Goal: Information Seeking & Learning: Learn about a topic

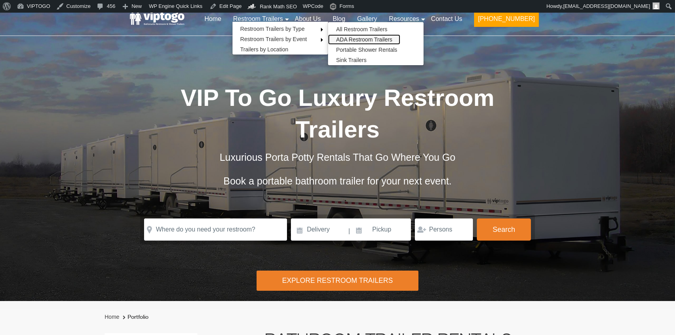
click at [366, 40] on link "ADA Restroom Trailers" at bounding box center [364, 39] width 72 height 10
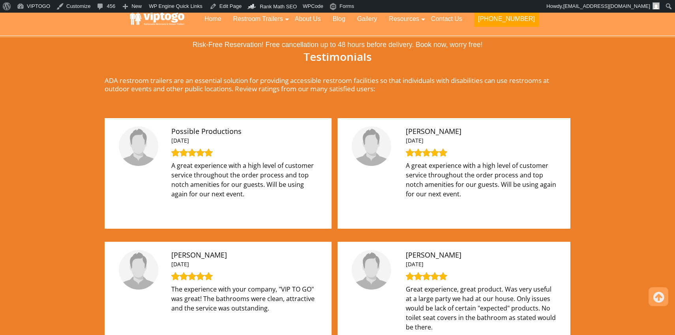
scroll to position [554, 0]
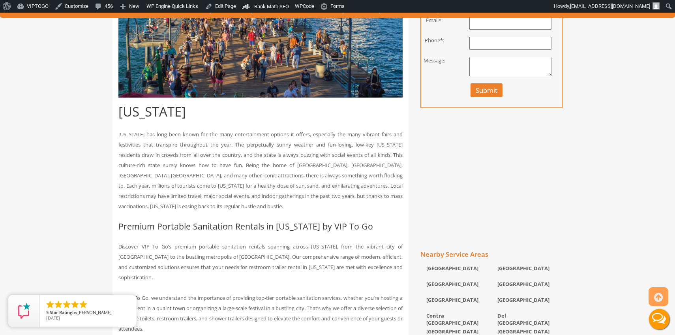
scroll to position [374, 0]
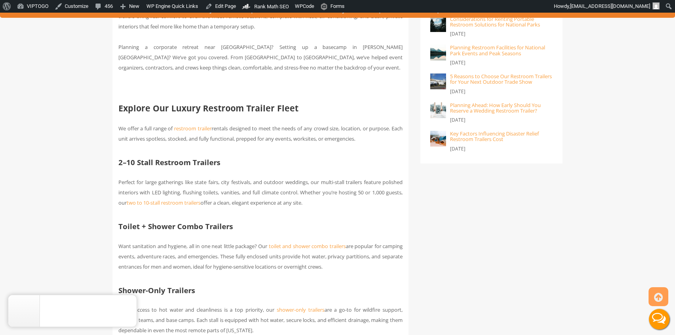
scroll to position [583, 0]
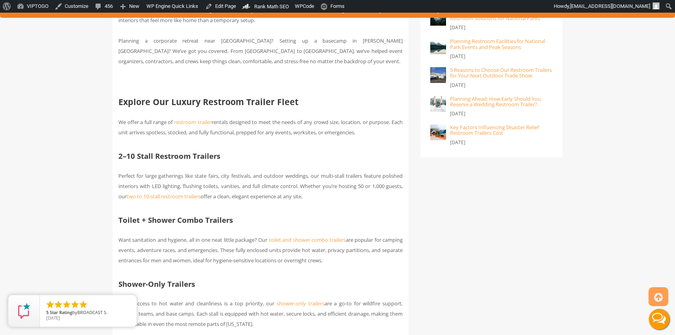
click at [214, 107] on b "Explore Our Luxury Restroom Trailer Fleet" at bounding box center [208, 101] width 180 height 11
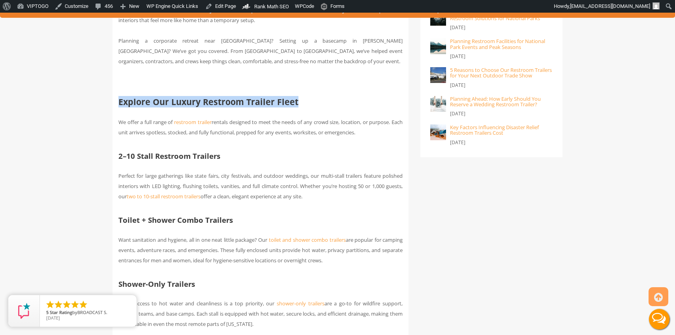
click at [214, 107] on b "Explore Our Luxury Restroom Trailer Fleet" at bounding box center [208, 101] width 180 height 11
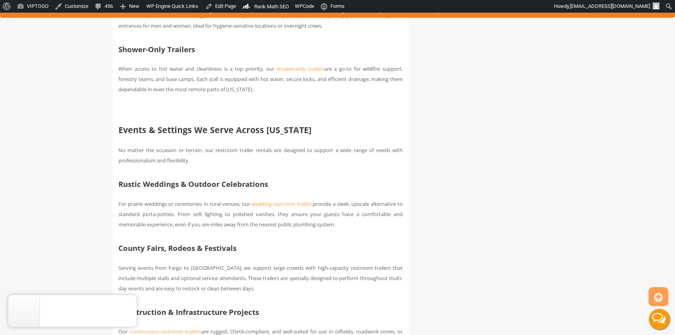
scroll to position [826, 0]
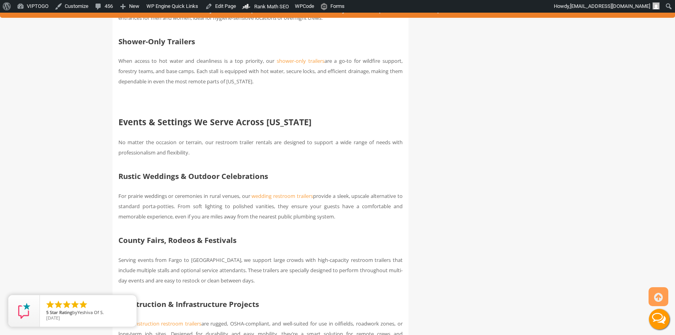
click at [231, 128] on b "Events & Settings We Serve Across North Dakota" at bounding box center [214, 121] width 193 height 11
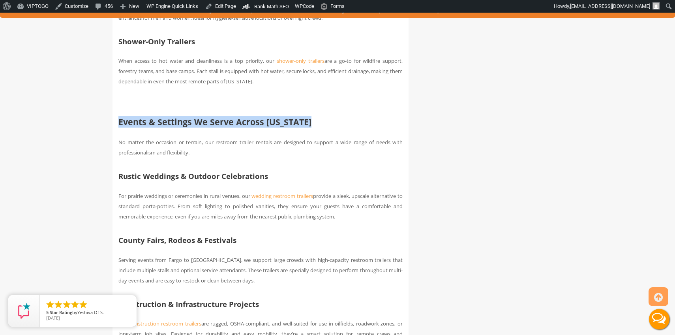
click at [231, 128] on b "Events & Settings We Serve Across North Dakota" at bounding box center [214, 121] width 193 height 11
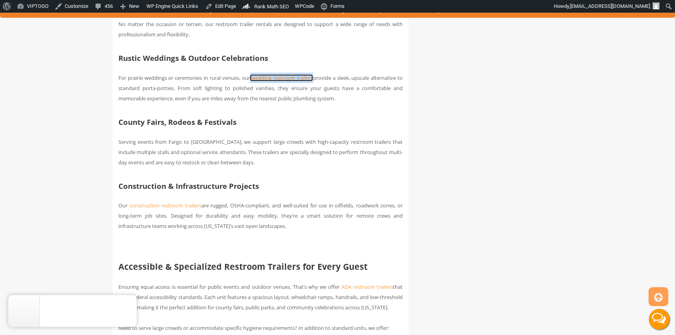
scroll to position [953, 0]
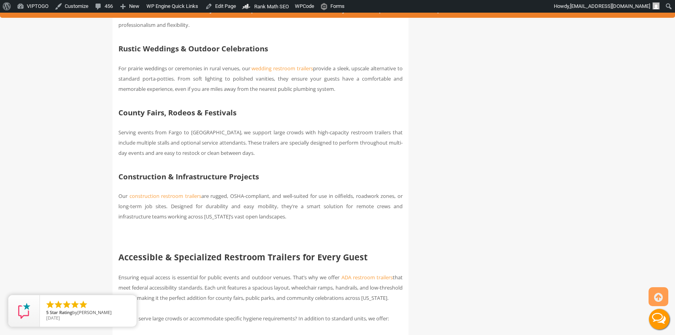
click at [187, 179] on b "Construction & Infrastructure Projects" at bounding box center [188, 176] width 141 height 10
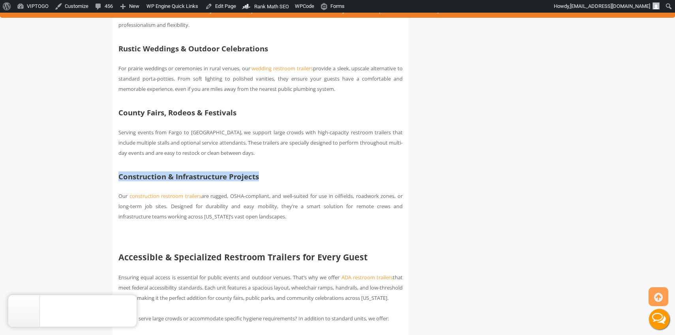
click at [187, 179] on b "Construction & Infrastructure Projects" at bounding box center [188, 176] width 141 height 10
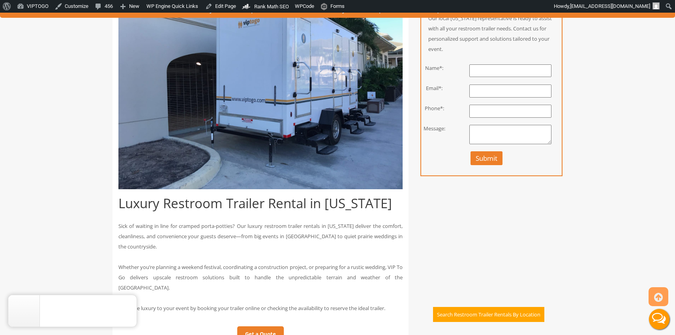
scroll to position [210, 0]
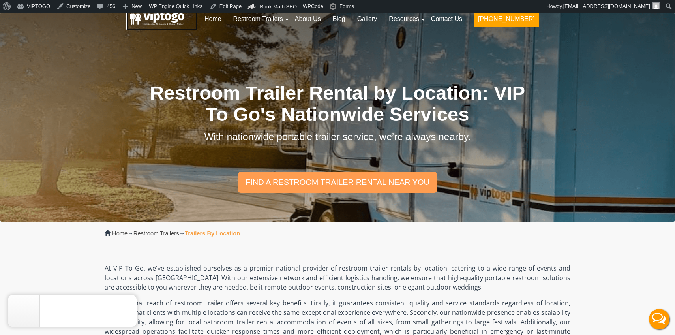
click at [158, 27] on link at bounding box center [161, 19] width 71 height 24
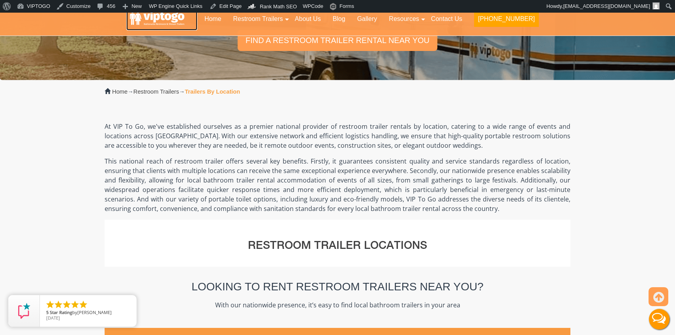
scroll to position [143, 0]
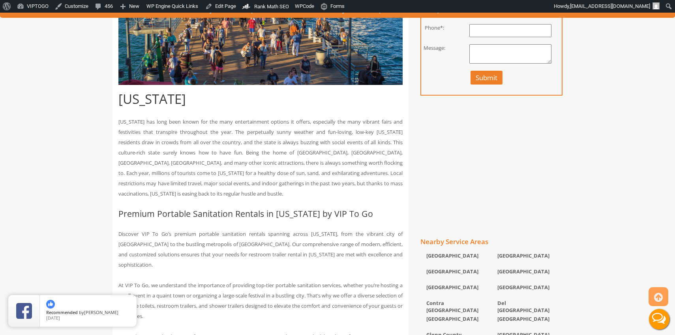
scroll to position [201, 0]
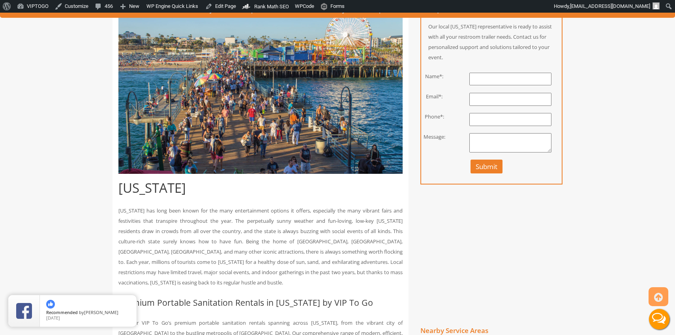
click at [147, 187] on h1 "[US_STATE]" at bounding box center [260, 188] width 284 height 14
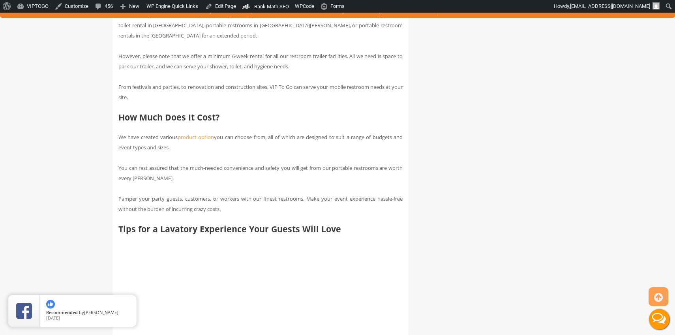
scroll to position [3219, 0]
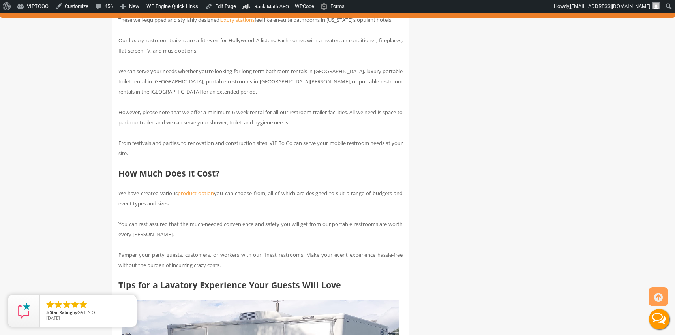
click at [174, 179] on b "How Much Does It Cost?" at bounding box center [168, 172] width 101 height 11
click at [257, 178] on h2 "How Much Does It Cost?" at bounding box center [260, 173] width 284 height 9
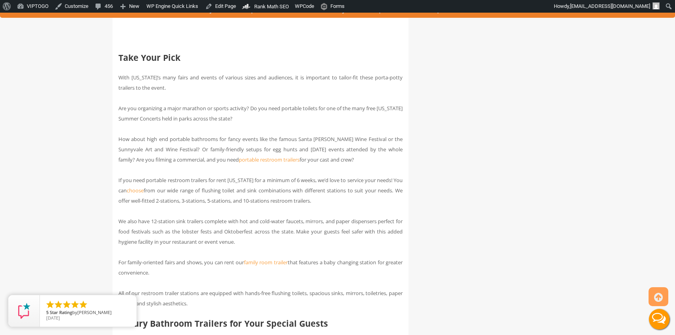
scroll to position [2855, 0]
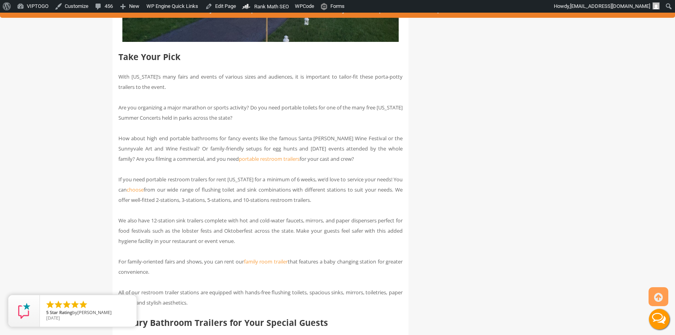
click at [149, 57] on b "Take Your Pick" at bounding box center [149, 56] width 62 height 11
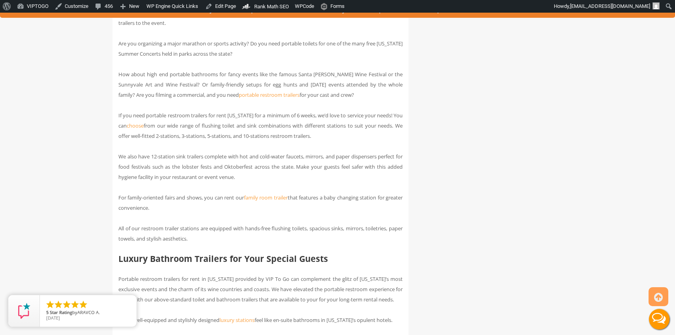
scroll to position [2919, 0]
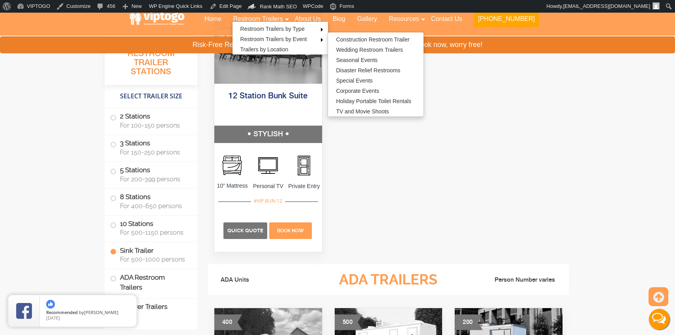
click at [335, 207] on div at bounding box center [388, 128] width 361 height 272
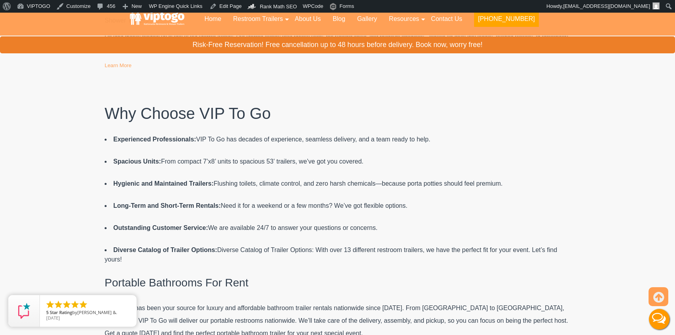
scroll to position [4671, 0]
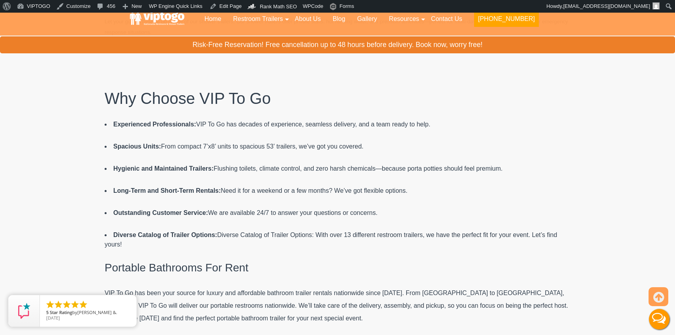
click at [200, 96] on h2 "Why Choose VIP To Go" at bounding box center [338, 98] width 466 height 17
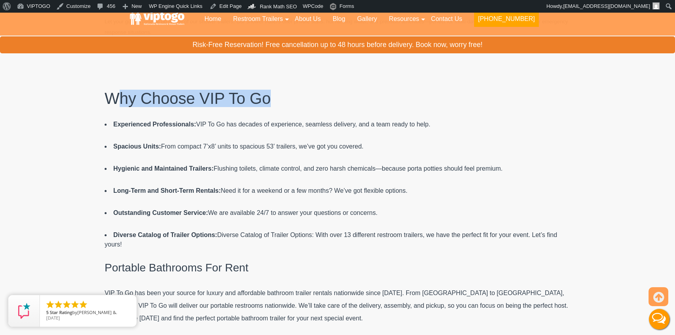
click at [200, 96] on h2 "Why Choose VIP To Go" at bounding box center [338, 98] width 466 height 17
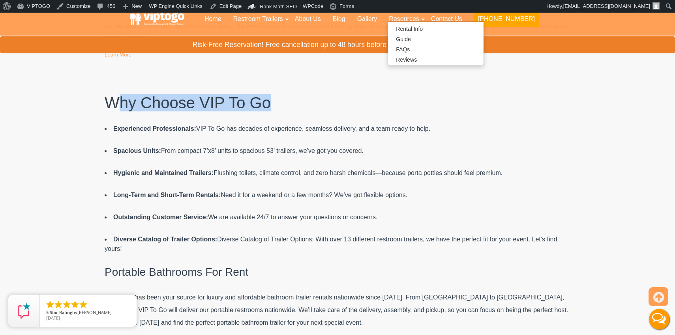
scroll to position [4675, 0]
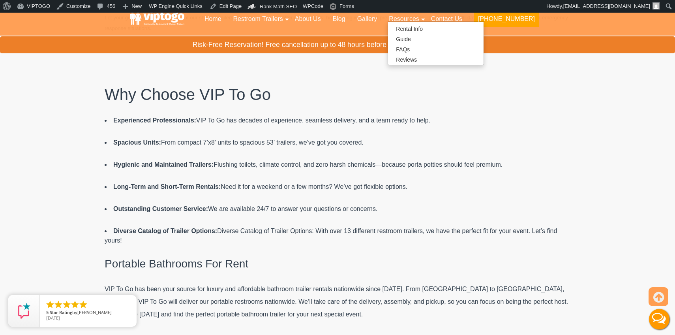
click at [308, 185] on li "Long-Term and Short-Term Rentals: Need it for a weekend or a few months? We’ve …" at bounding box center [338, 186] width 466 height 9
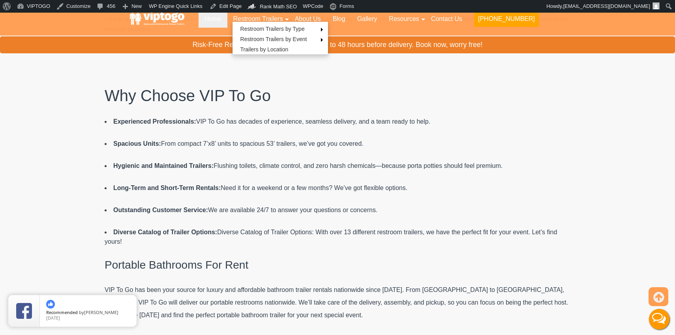
scroll to position [4696, 0]
click at [326, 18] on link "About Us" at bounding box center [308, 18] width 38 height 17
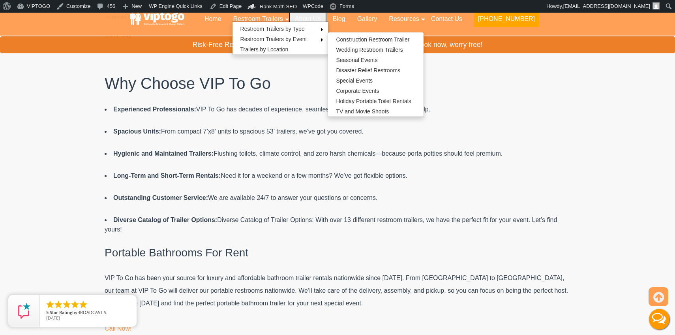
scroll to position [4690, 0]
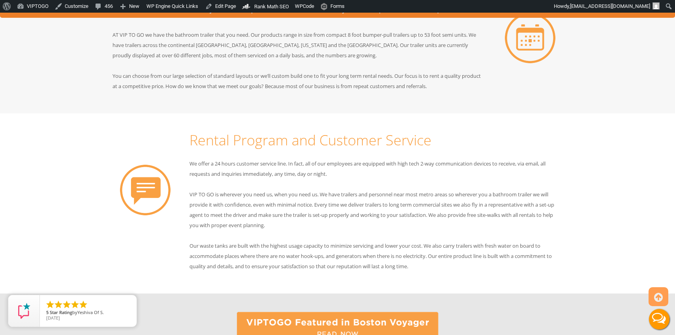
scroll to position [505, 0]
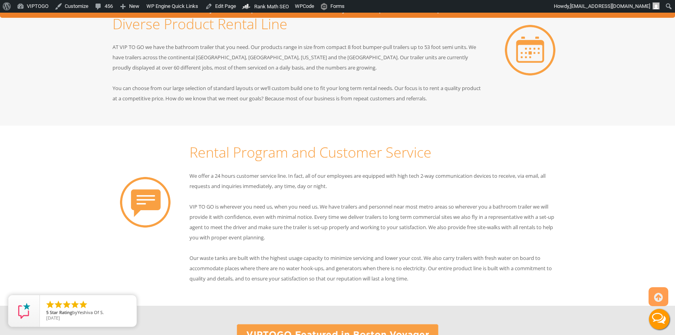
click at [279, 157] on h2 "Rental Program and Customer Service" at bounding box center [376, 153] width 373 height 16
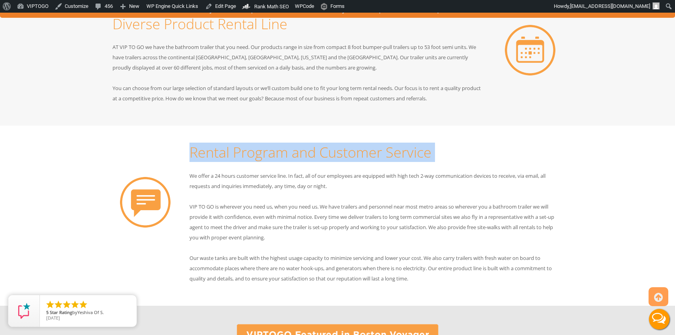
click at [279, 157] on h2 "Rental Program and Customer Service" at bounding box center [376, 153] width 373 height 16
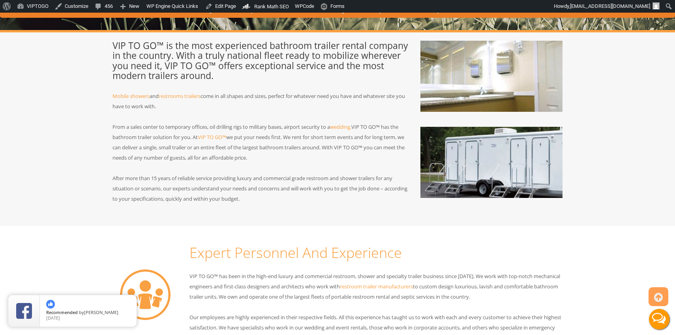
scroll to position [128, 0]
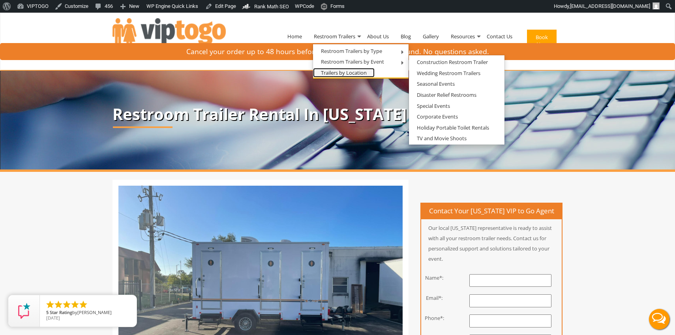
click at [333, 70] on link "Trailers by Location" at bounding box center [344, 73] width 62 height 10
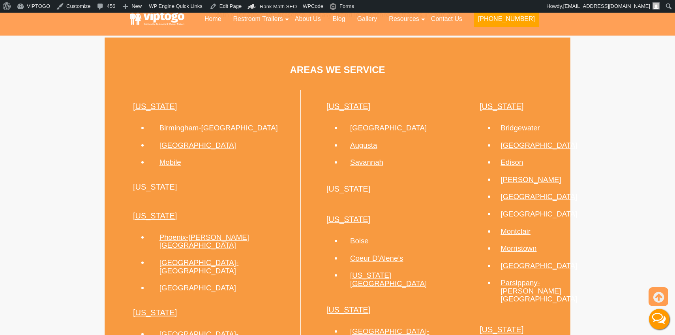
scroll to position [432, 0]
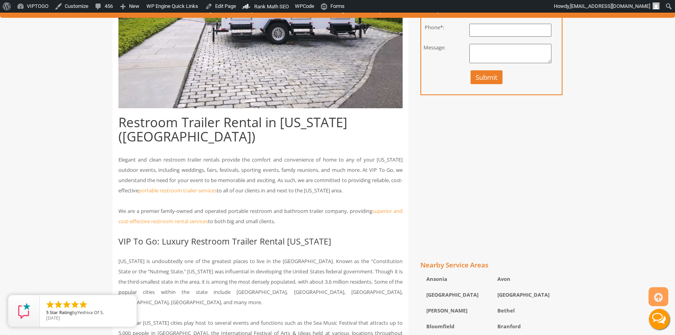
scroll to position [409, 0]
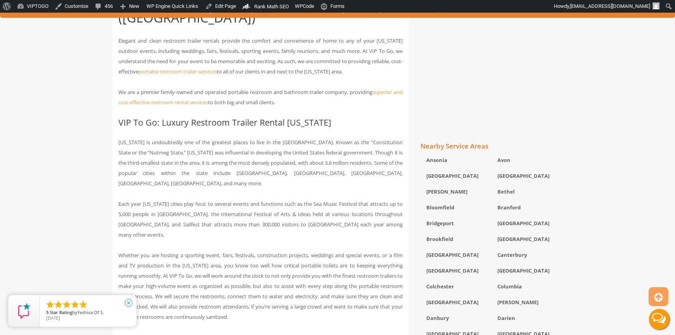
click at [129, 302] on icon "close" at bounding box center [129, 303] width 8 height 8
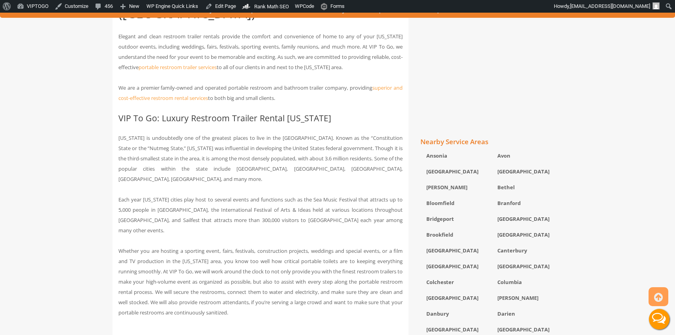
scroll to position [0, 0]
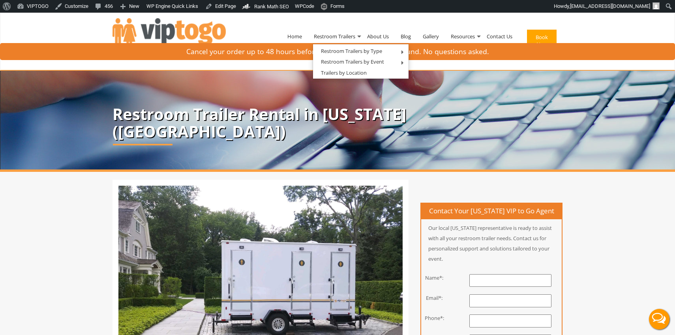
click at [334, 124] on p "Restroom Trailer Rental in Connecticut (CT)" at bounding box center [338, 122] width 450 height 35
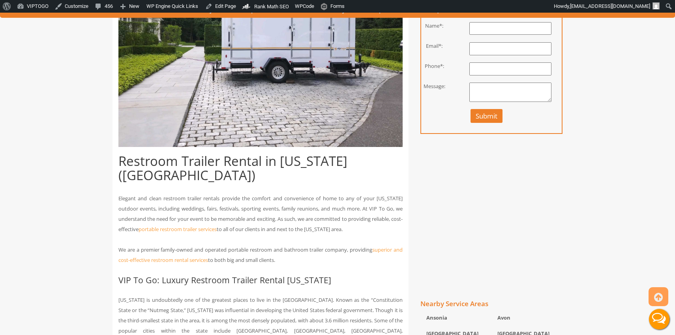
scroll to position [280, 0]
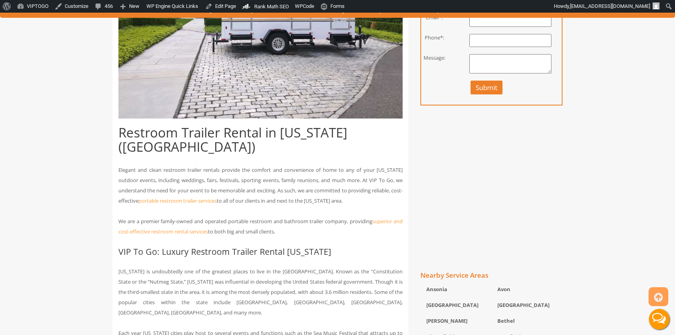
click at [246, 130] on h1 "Restroom Trailer Rental in Connecticut (CT)" at bounding box center [260, 140] width 284 height 29
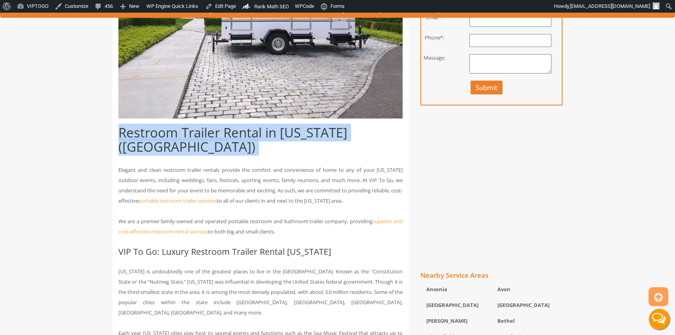
click at [246, 130] on h1 "Restroom Trailer Rental in Connecticut (CT)" at bounding box center [260, 140] width 284 height 29
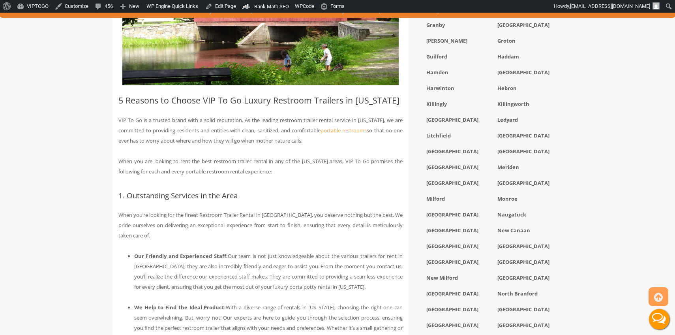
scroll to position [845, 0]
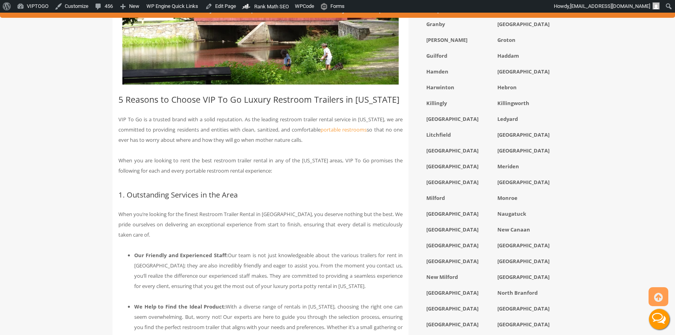
click at [229, 95] on h2 "5 Reasons to Choose VIP To Go Luxury Restroom Trailers in Connecticut" at bounding box center [260, 99] width 284 height 9
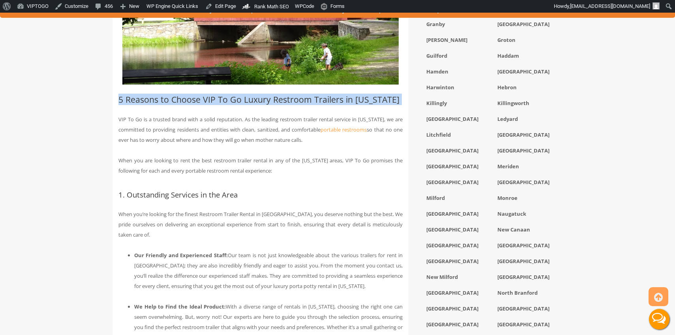
click at [229, 95] on h2 "5 Reasons to Choose VIP To Go Luxury Restroom Trailers in Connecticut" at bounding box center [260, 99] width 284 height 9
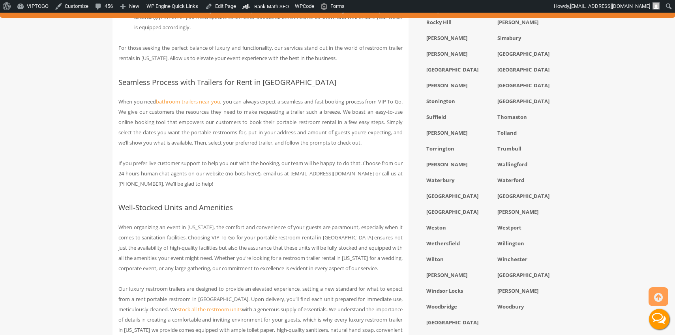
scroll to position [1264, 0]
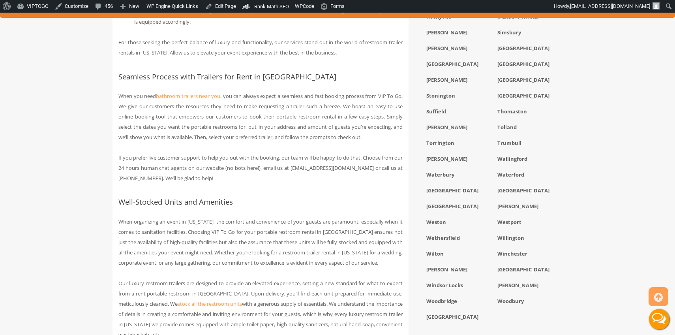
click at [192, 198] on h3 "Well-Stocked Units and Amenities" at bounding box center [260, 202] width 284 height 8
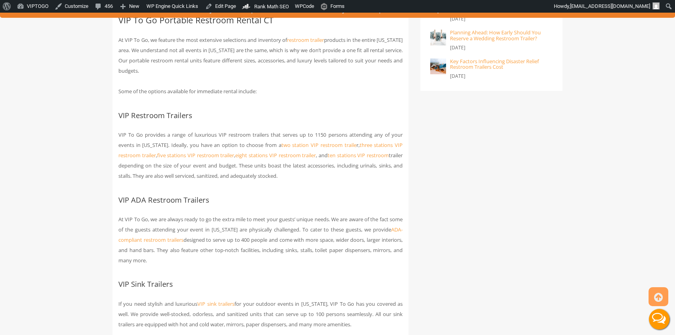
scroll to position [1747, 0]
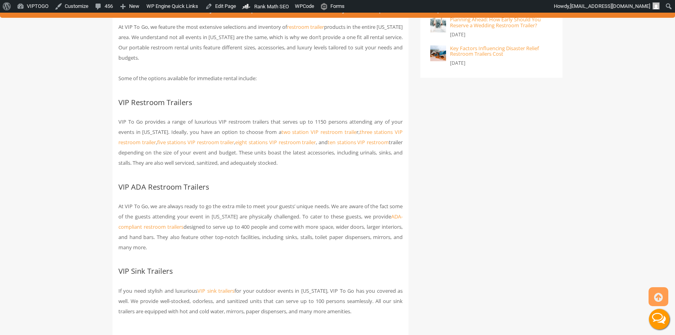
click at [158, 98] on h3 "VIP Restroom Trailers" at bounding box center [260, 102] width 284 height 8
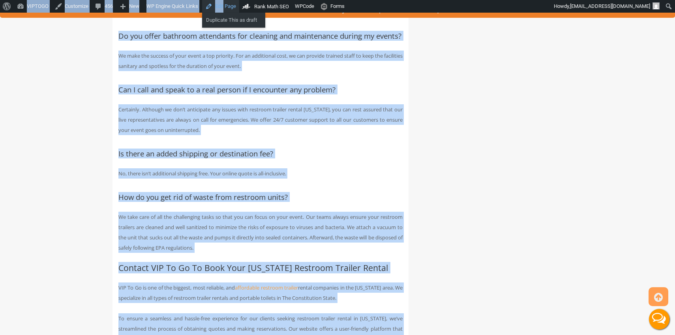
scroll to position [2410, 0]
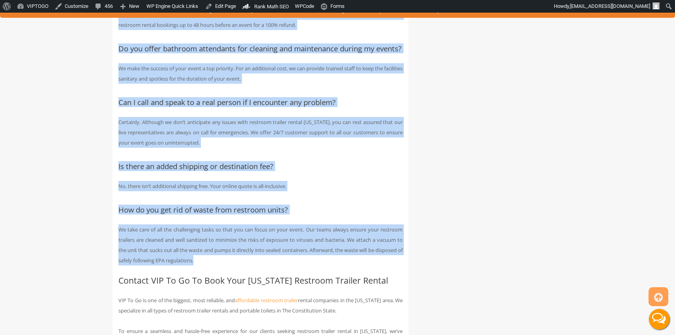
drag, startPoint x: 120, startPoint y: 70, endPoint x: 220, endPoint y: 244, distance: 200.6
copy div "FAQs about Portable Toilet Rentals CT Which areas do you serve in Connecticut? …"
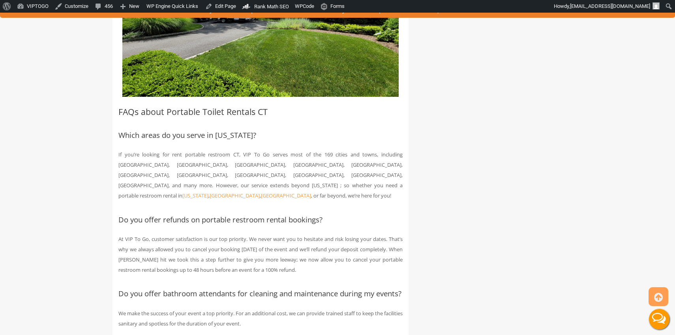
scroll to position [2159, 0]
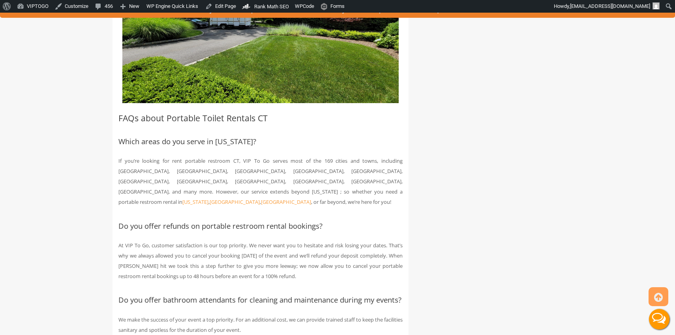
click at [183, 113] on h2 "FAQs about Portable Toilet Rentals CT" at bounding box center [260, 117] width 284 height 9
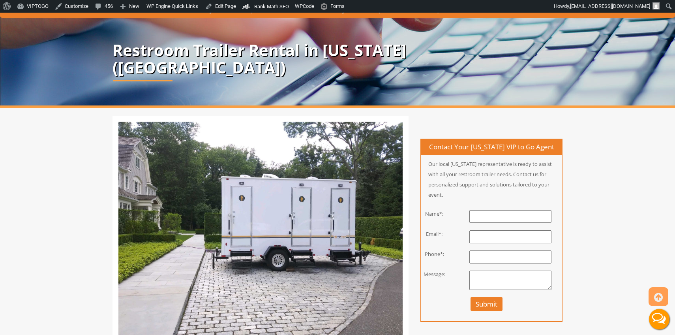
scroll to position [0, 0]
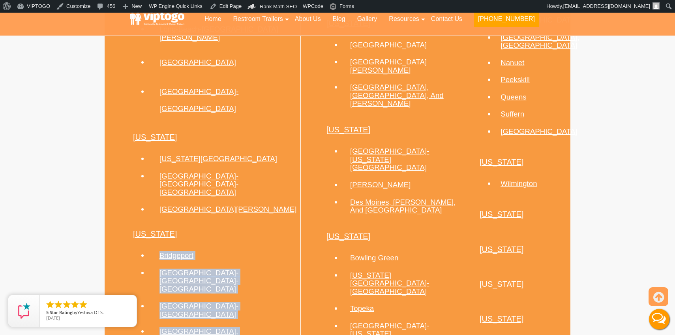
copy ul "[GEOGRAPHIC_DATA] [GEOGRAPHIC_DATA]-[GEOGRAPHIC_DATA]-[GEOGRAPHIC_DATA] [GEOGRA…"
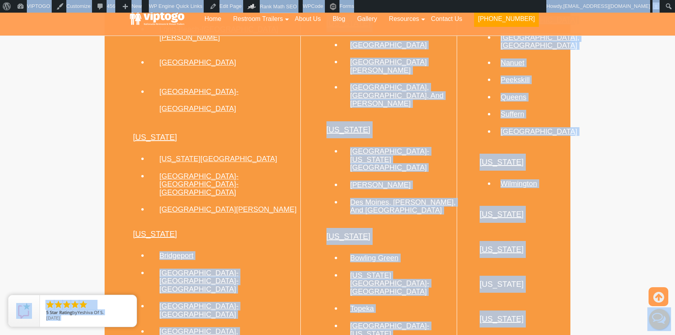
drag, startPoint x: 197, startPoint y: 276, endPoint x: 154, endPoint y: 171, distance: 113.5
click at [154, 246] on ul "Bridgeport [GEOGRAPHIC_DATA]-[GEOGRAPHIC_DATA]-[GEOGRAPHIC_DATA] [GEOGRAPHIC_DA…" at bounding box center [216, 326] width 167 height 161
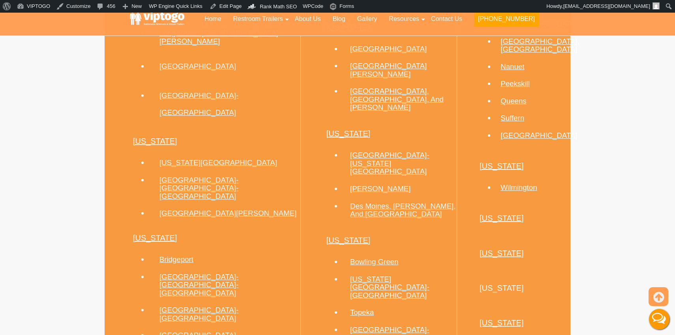
scroll to position [849, 0]
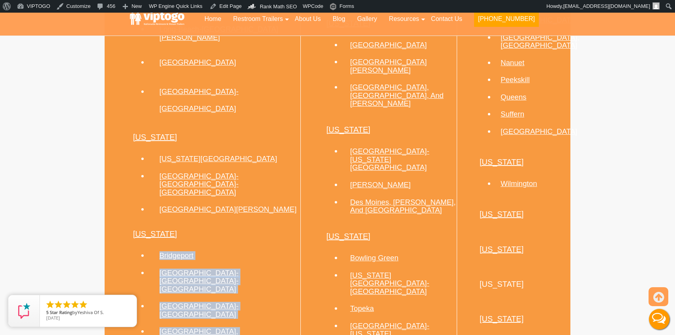
copy ul "[GEOGRAPHIC_DATA] [GEOGRAPHIC_DATA]-[GEOGRAPHIC_DATA]-[GEOGRAPHIC_DATA] [GEOGRA…"
drag, startPoint x: 197, startPoint y: 280, endPoint x: 157, endPoint y: 174, distance: 113.6
click at [157, 246] on ul "Bridgeport Hartford-East Hartford-Middletown New Haven-Milford Norwalk, CT Norw…" at bounding box center [216, 326] width 167 height 161
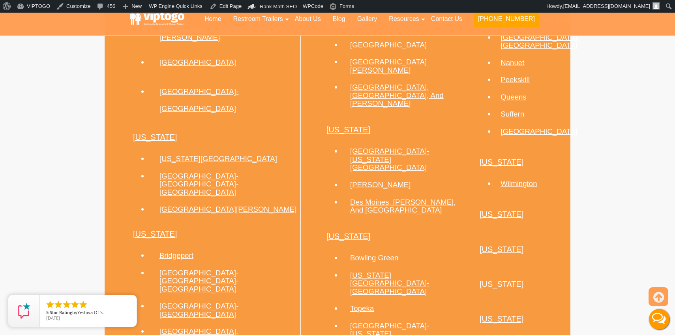
click at [124, 218] on li "Connecticut Bridgeport Hartford-East Hartford-Middletown New Haven-Milford Norw…" at bounding box center [210, 313] width 180 height 190
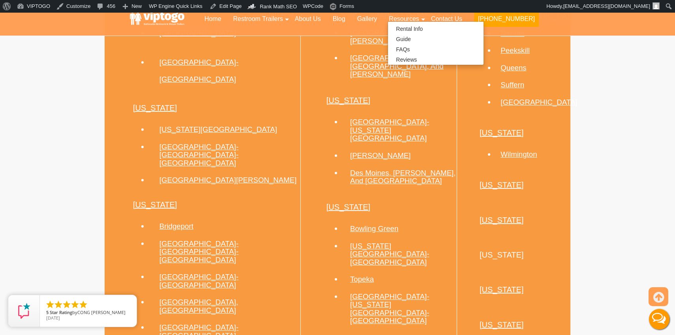
scroll to position [892, 0]
